Goal: Information Seeking & Learning: Check status

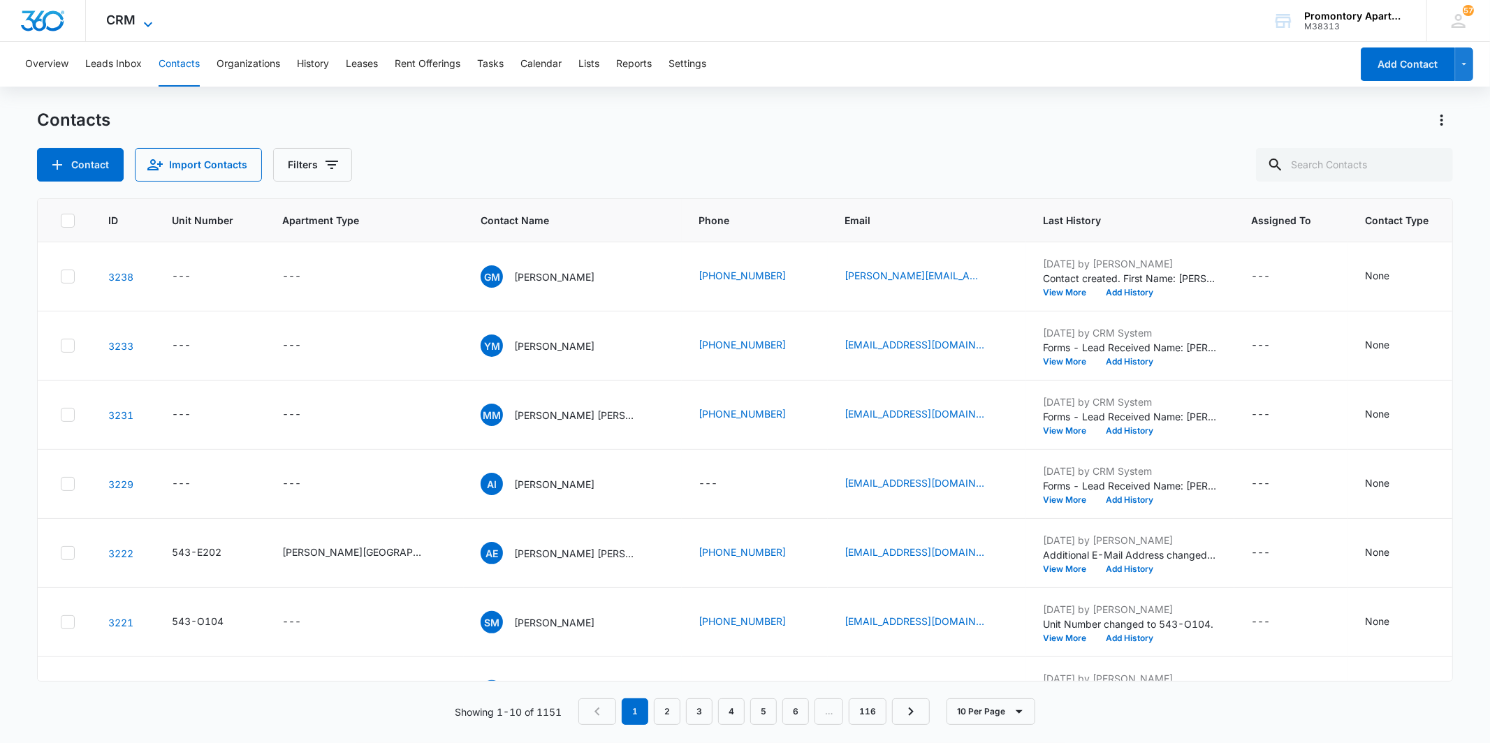
click at [133, 27] on span "CRM" at bounding box center [121, 20] width 29 height 15
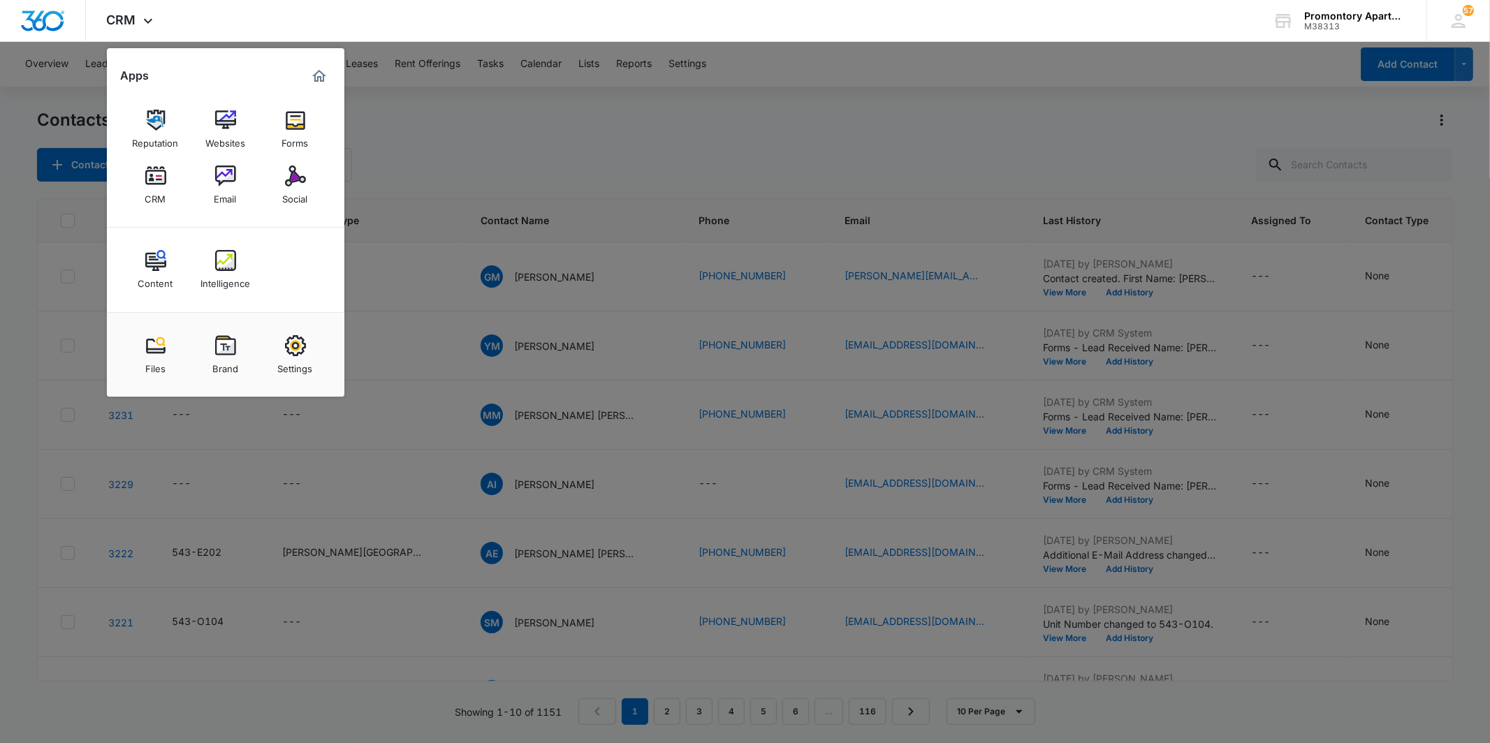
click at [239, 264] on link "Intelligence" at bounding box center [225, 269] width 53 height 53
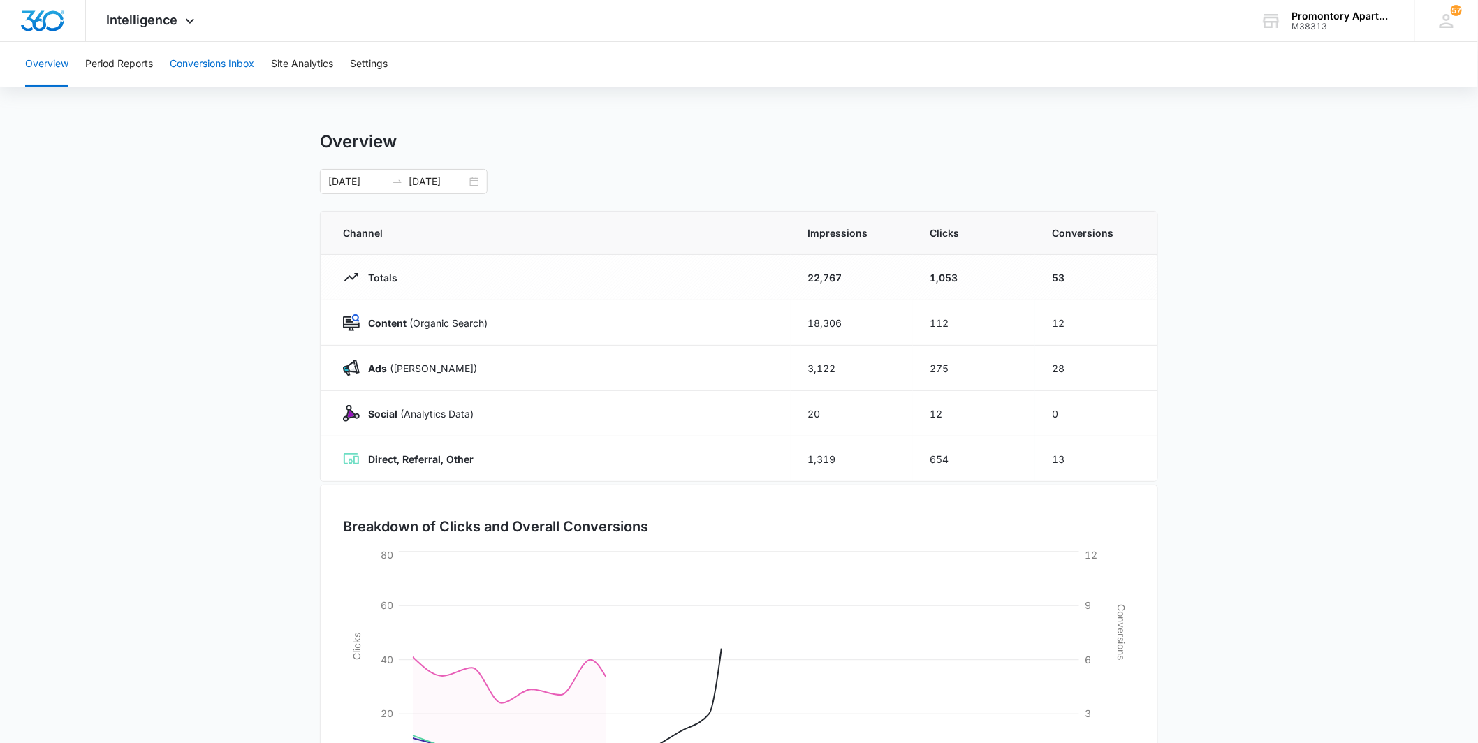
click at [205, 61] on button "Conversions Inbox" at bounding box center [212, 64] width 85 height 45
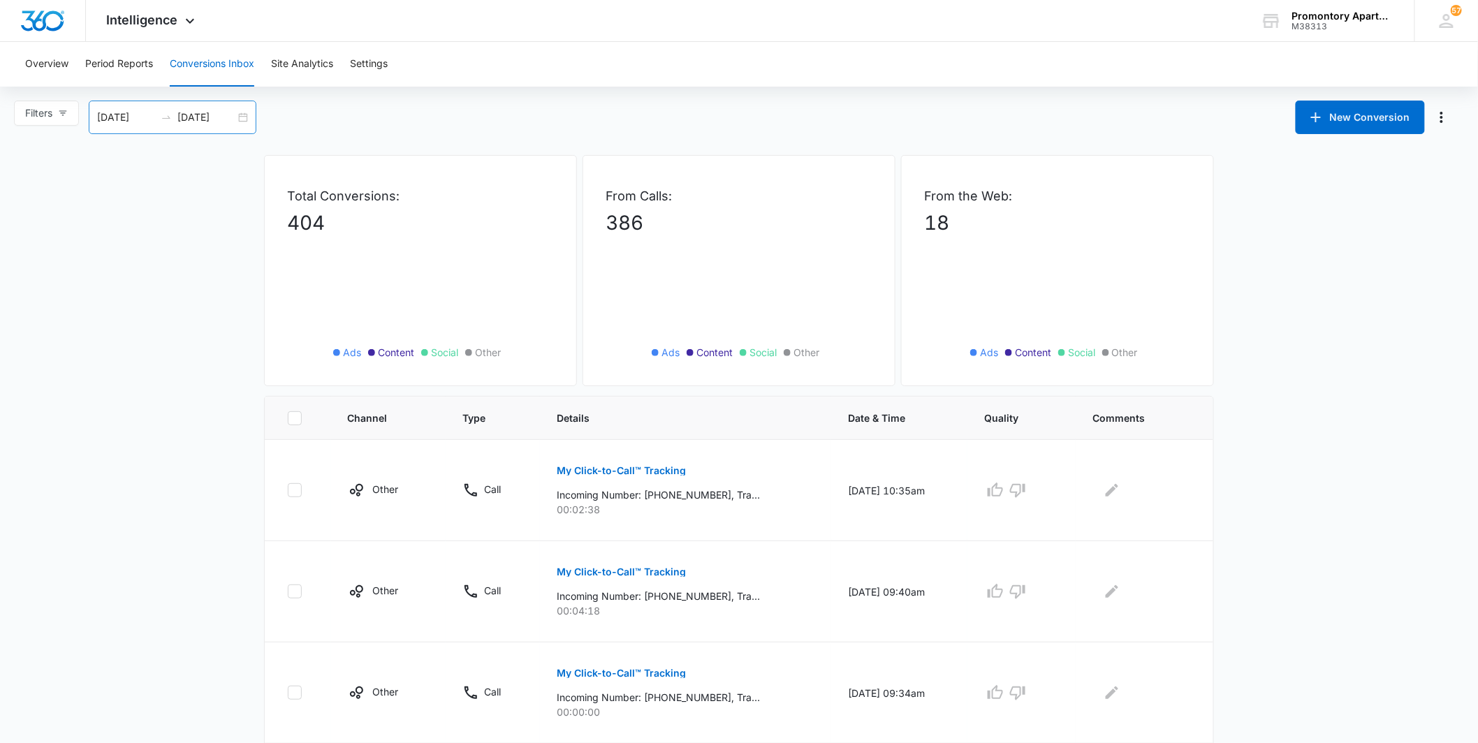
click at [239, 117] on div "[DATE] [DATE]" at bounding box center [173, 118] width 168 height 34
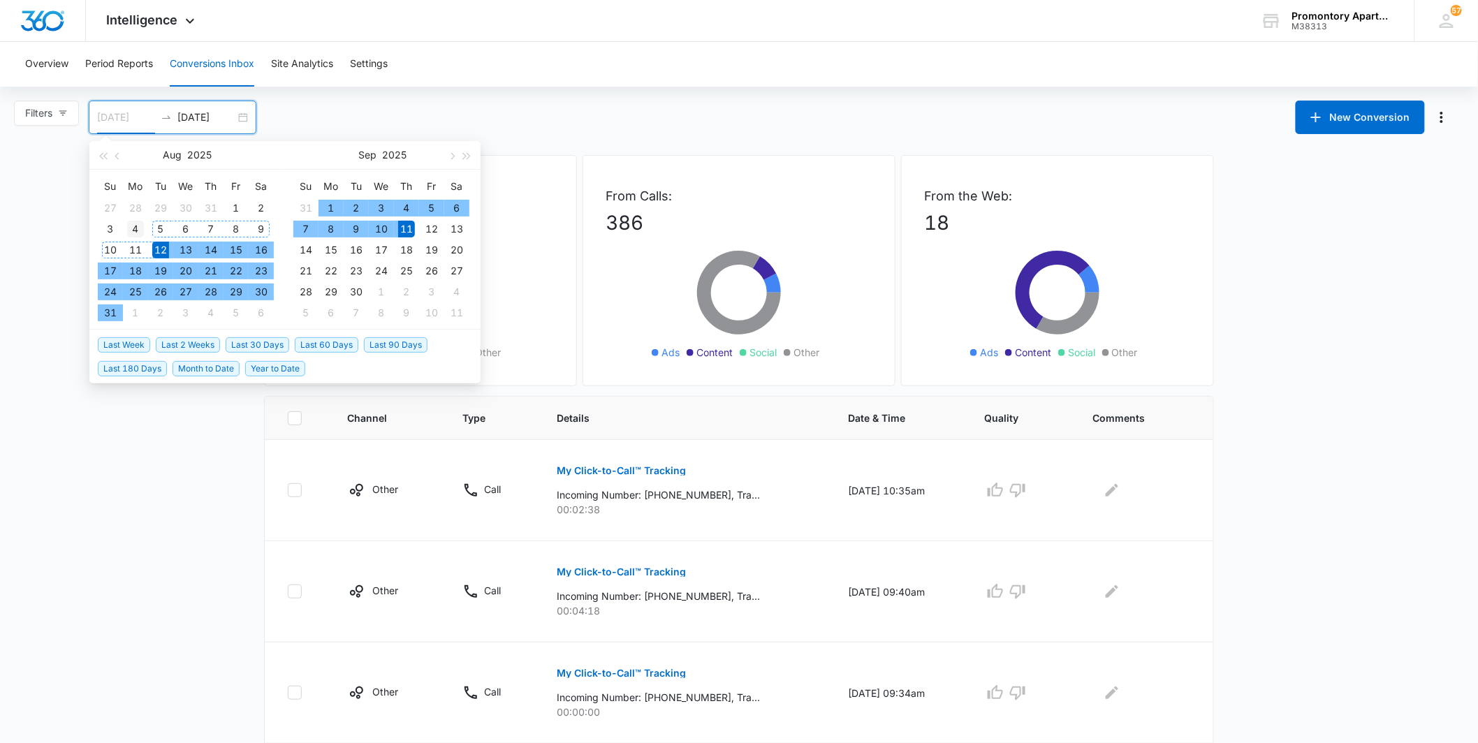
type input "[DATE]"
click at [143, 231] on div "4" at bounding box center [135, 229] width 17 height 17
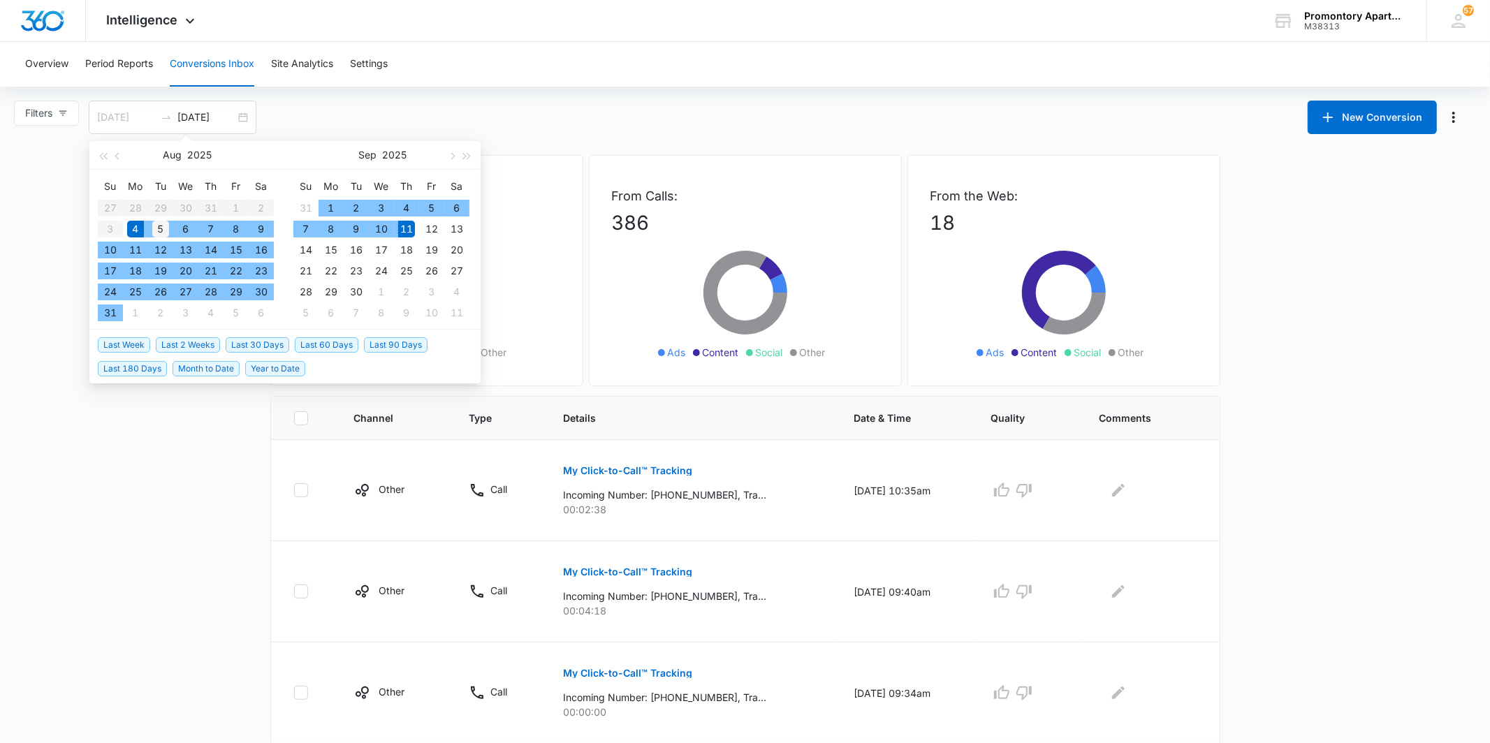
type input "[DATE]"
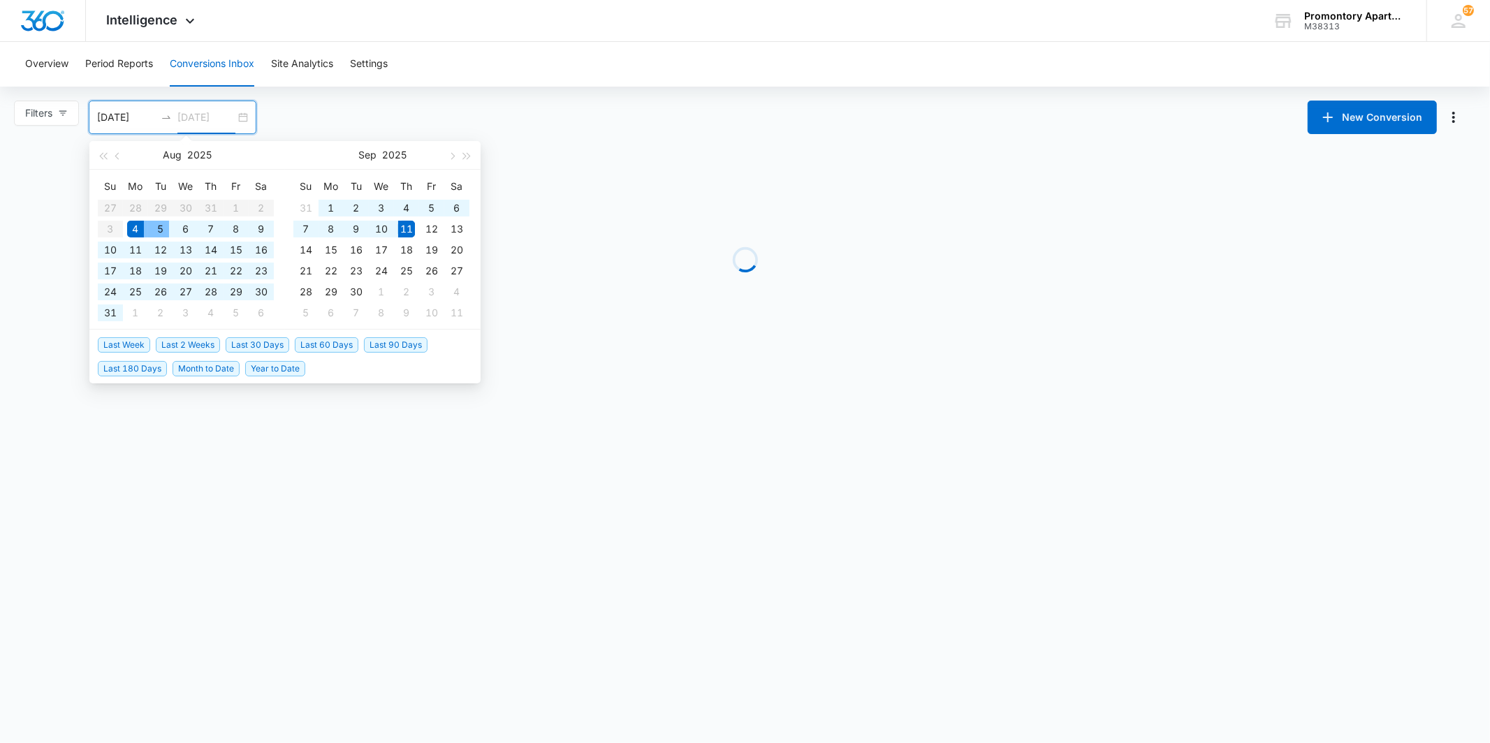
click at [152, 226] on div "5" at bounding box center [160, 229] width 17 height 17
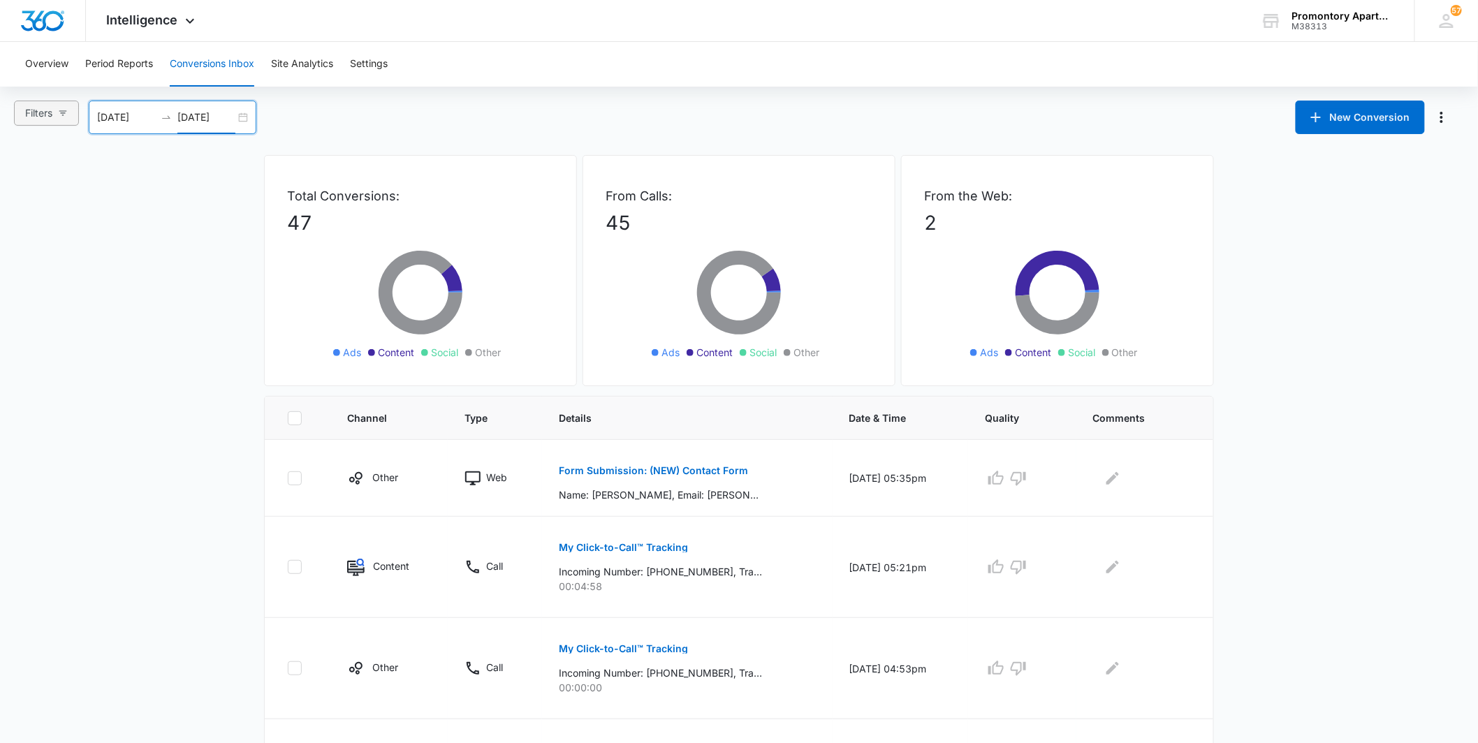
click at [46, 121] on button "Filters" at bounding box center [46, 113] width 65 height 25
click at [29, 189] on input "Ads" at bounding box center [27, 186] width 11 height 11
radio input "true"
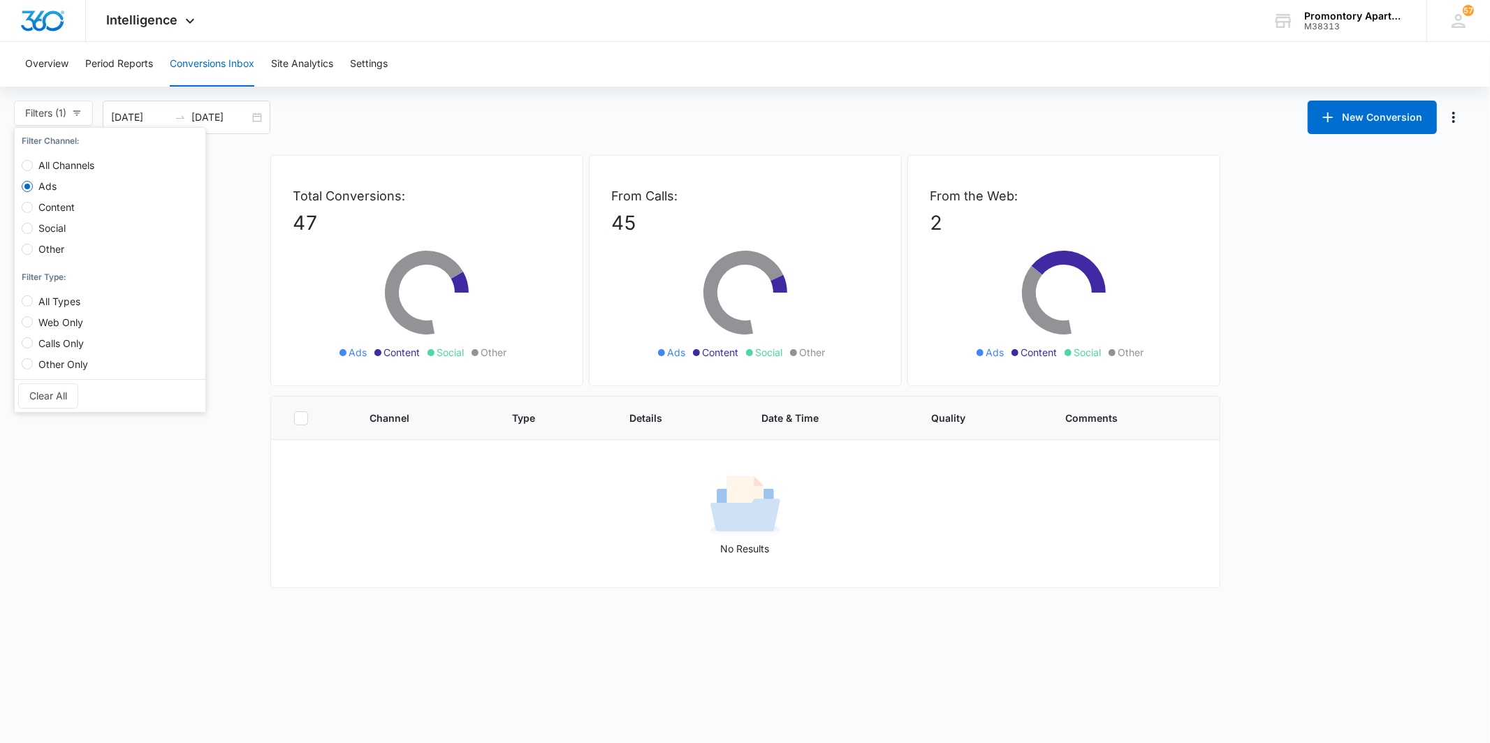
click at [231, 273] on main "Filters (1) Filter Channel : All Channels Ads Content Social Other Filter Type …" at bounding box center [745, 345] width 1490 height 488
click at [256, 121] on div "[DATE] [DATE]" at bounding box center [187, 118] width 168 height 34
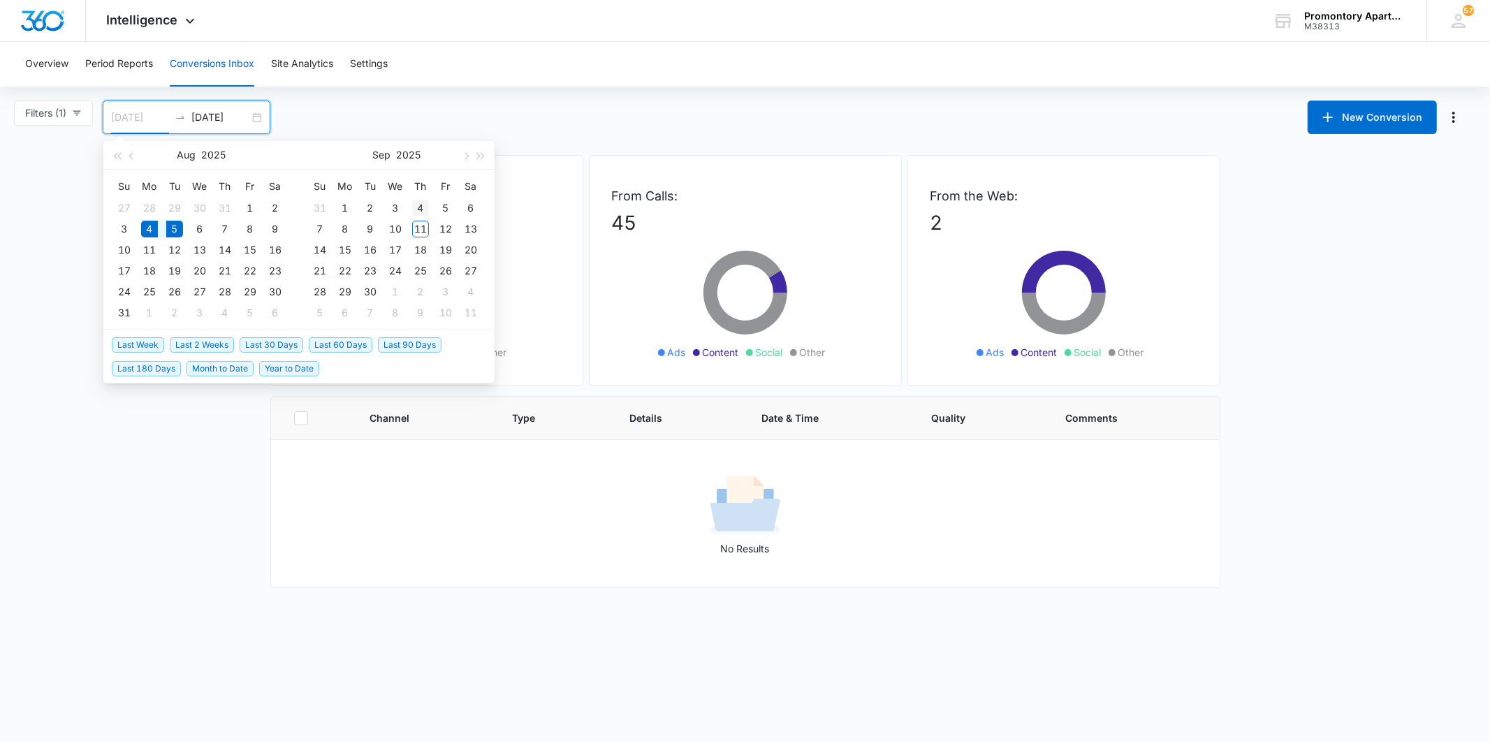
type input "[DATE]"
click at [423, 205] on div "4" at bounding box center [420, 208] width 17 height 17
type input "[DATE]"
click at [442, 203] on div "5" at bounding box center [445, 208] width 17 height 17
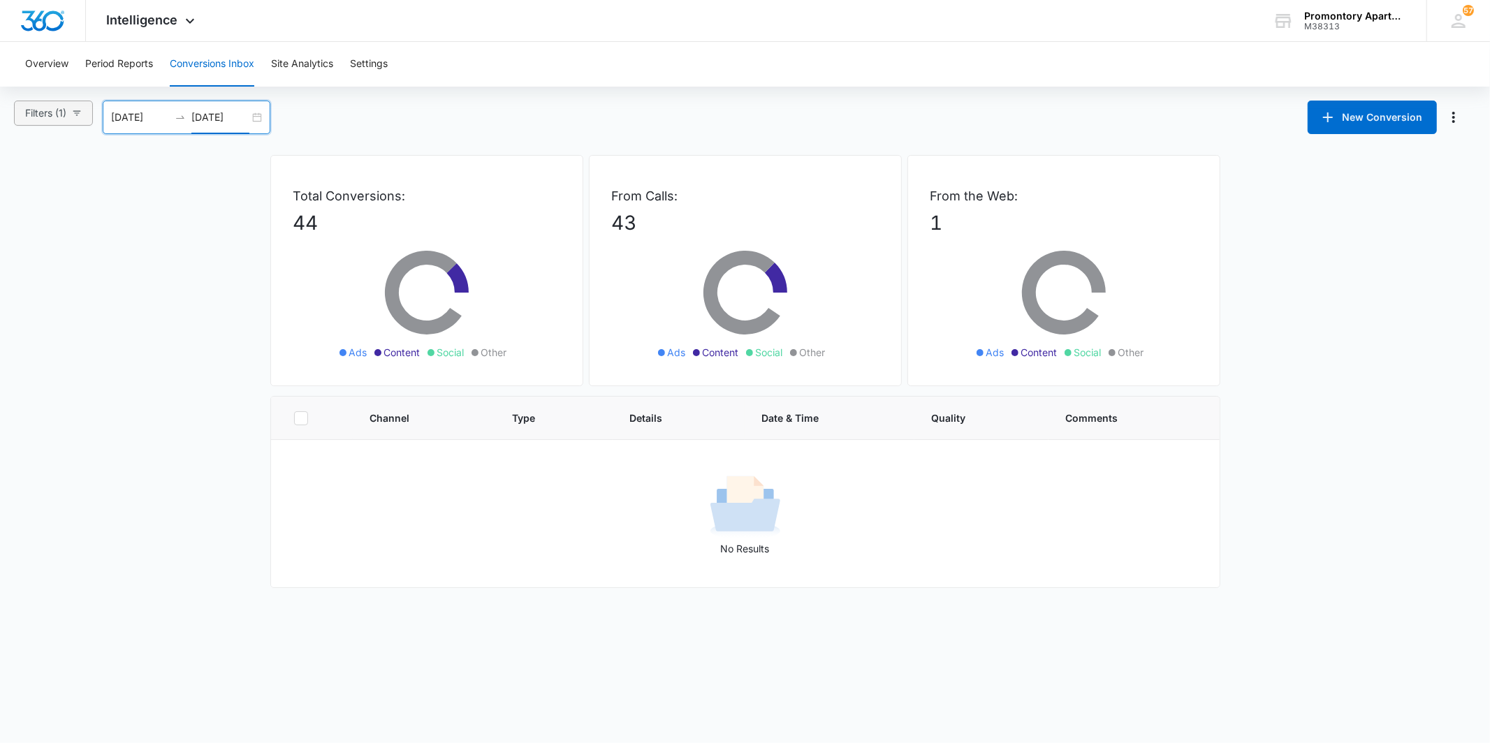
click at [71, 121] on button "Filters (1)" at bounding box center [53, 113] width 79 height 25
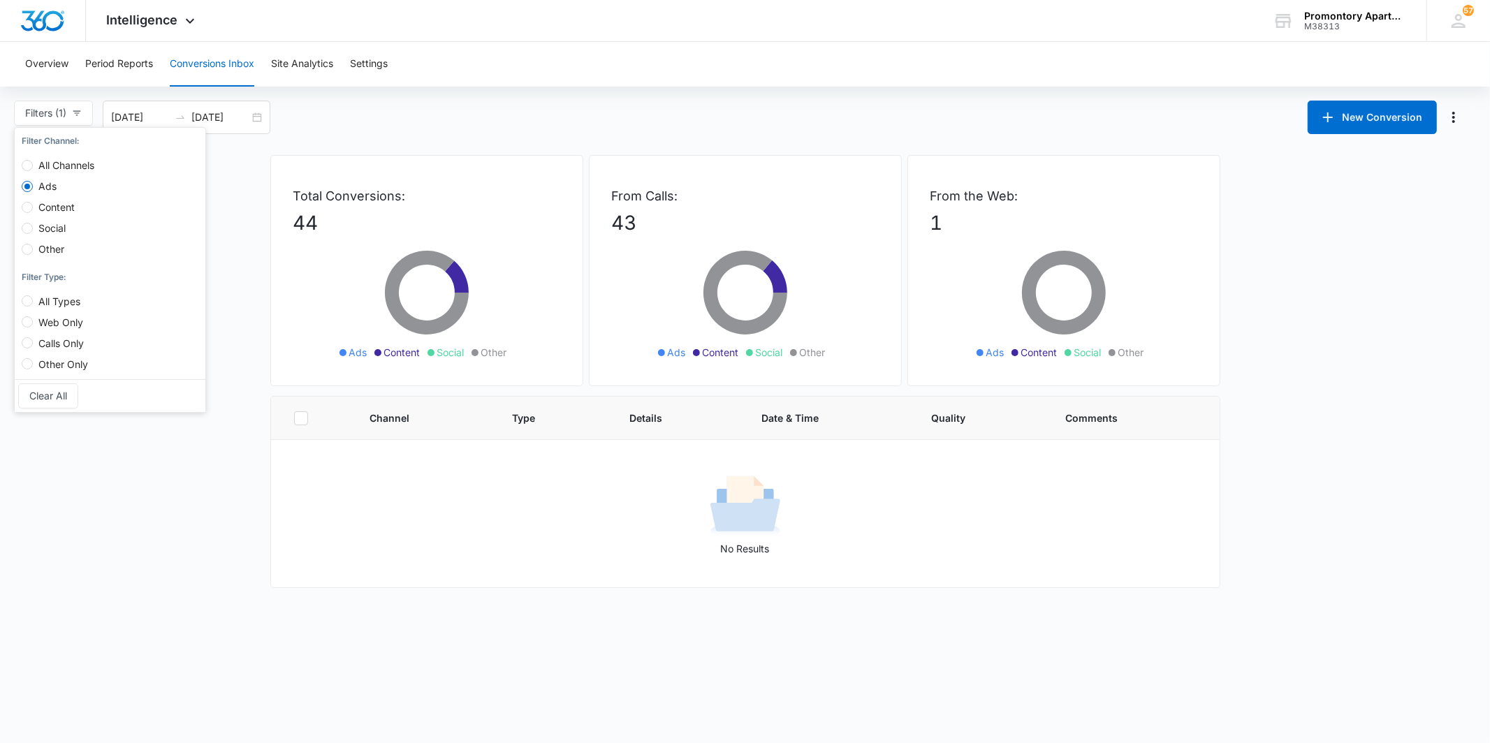
click at [238, 177] on main "Filters (1) Filter Channel : All Channels Ads Content Social Other Filter Type …" at bounding box center [745, 345] width 1490 height 488
click at [544, 531] on div "No Results" at bounding box center [745, 514] width 947 height 85
click at [124, 15] on span "Intelligence" at bounding box center [142, 20] width 71 height 15
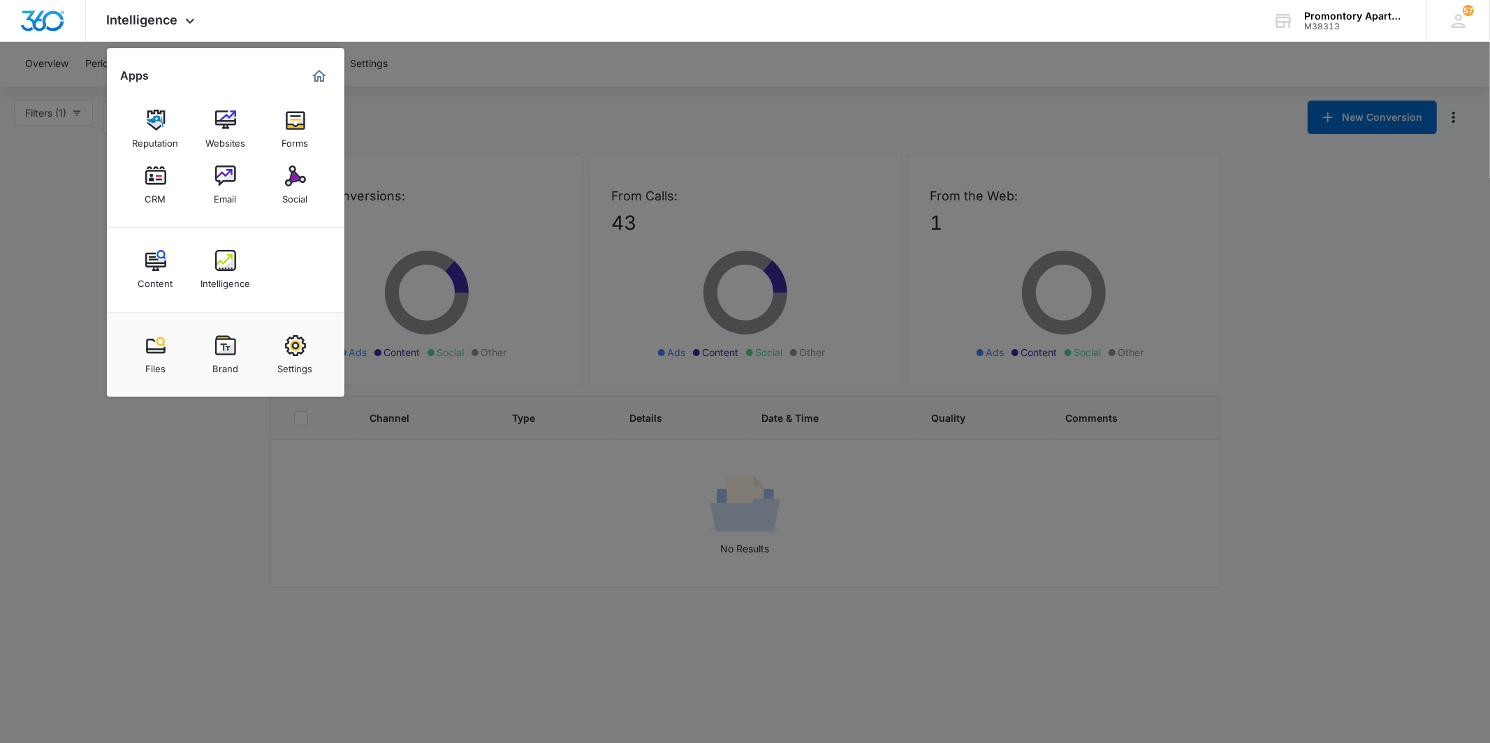
click at [221, 261] on img at bounding box center [225, 260] width 21 height 21
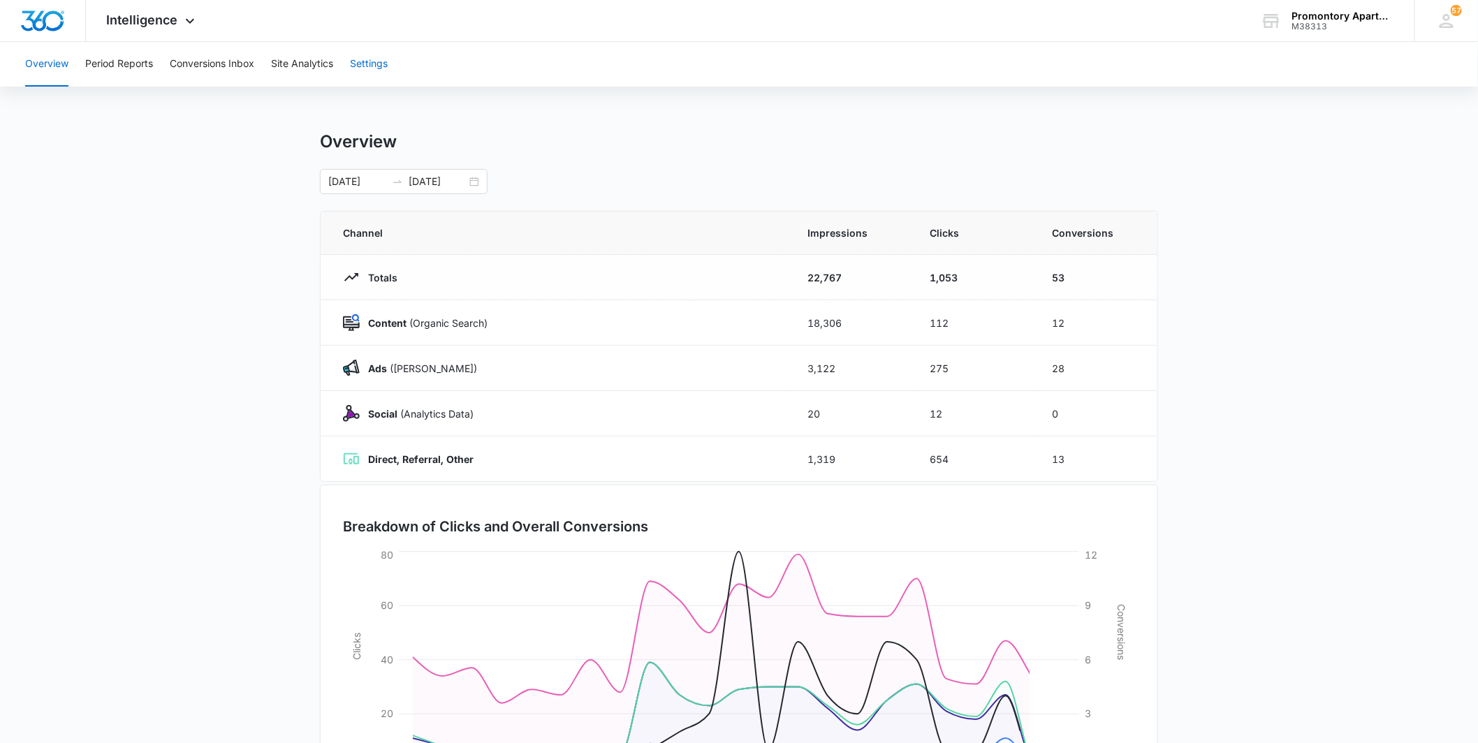
click at [359, 60] on button "Settings" at bounding box center [369, 64] width 38 height 45
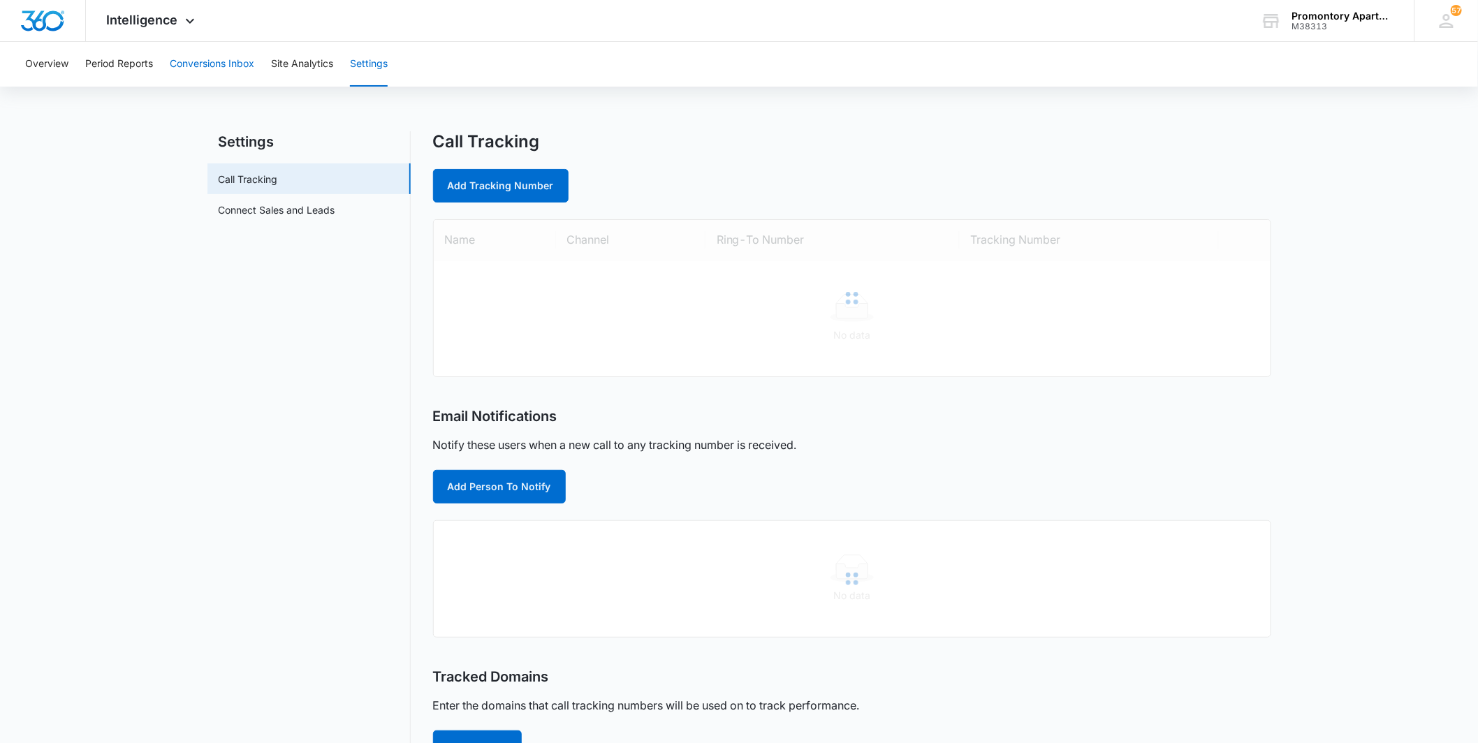
click at [203, 71] on button "Conversions Inbox" at bounding box center [212, 64] width 85 height 45
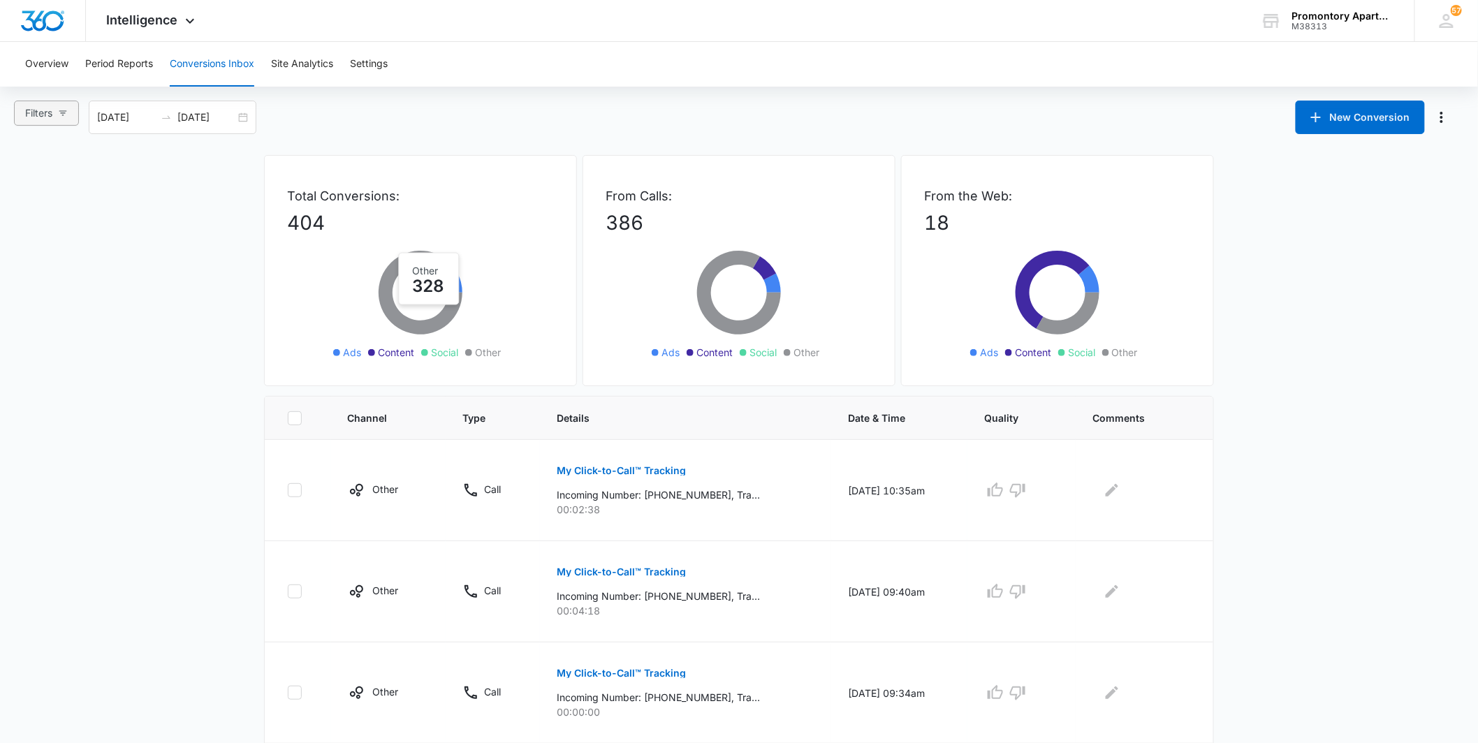
click at [66, 112] on icon "button" at bounding box center [63, 113] width 10 height 10
click at [29, 185] on input "Ads" at bounding box center [27, 186] width 11 height 11
radio input "true"
drag, startPoint x: 245, startPoint y: 560, endPoint x: 301, endPoint y: 512, distance: 73.8
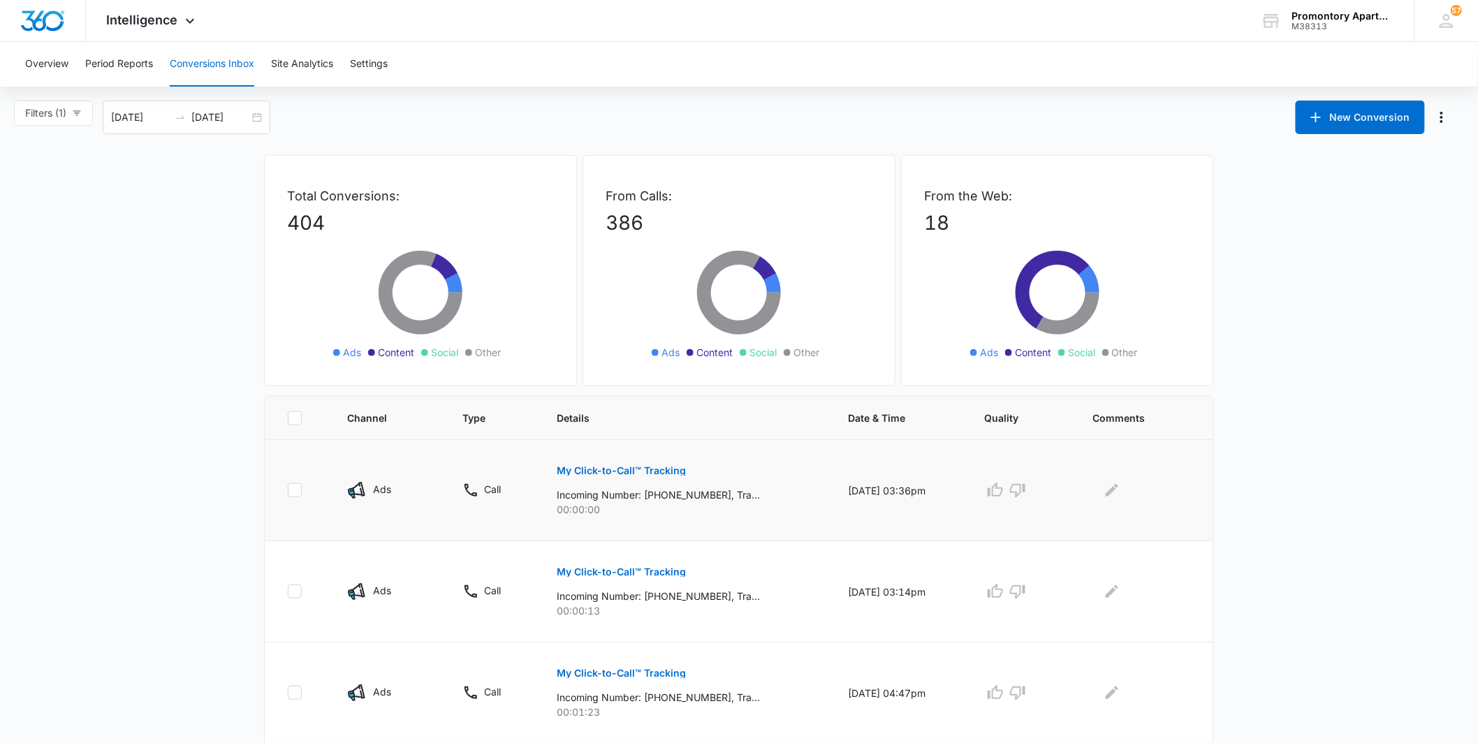
click at [599, 471] on p "My Click-to-Call™ Tracking" at bounding box center [621, 471] width 129 height 10
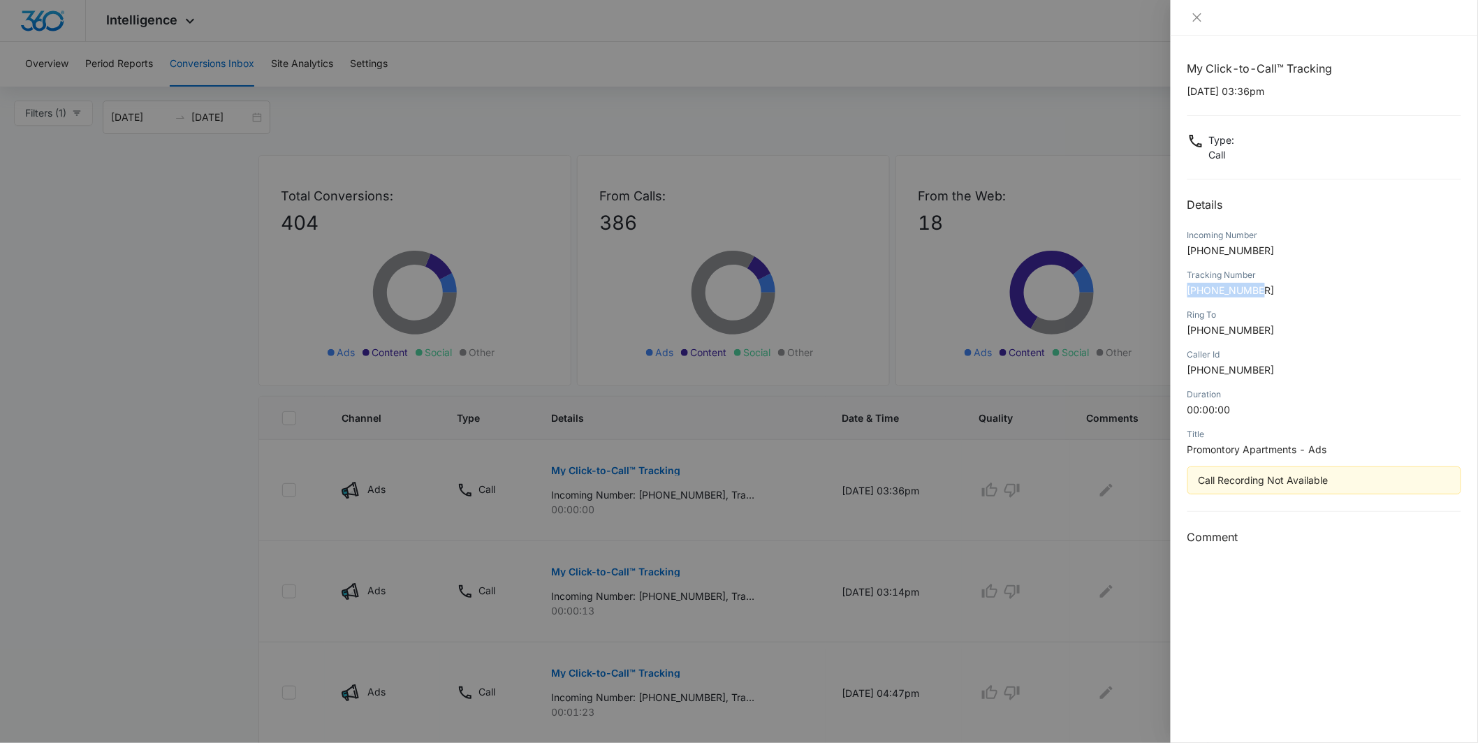
drag, startPoint x: 1184, startPoint y: 292, endPoint x: 1269, endPoint y: 287, distance: 85.4
click at [1269, 287] on div "My Click-to-Call™ Tracking [DATE] 03:36pm Type : Call Details Incoming Number […" at bounding box center [1324, 390] width 307 height 708
click at [1269, 287] on p "[PHONE_NUMBER]" at bounding box center [1325, 290] width 274 height 15
